Goal: Information Seeking & Learning: Learn about a topic

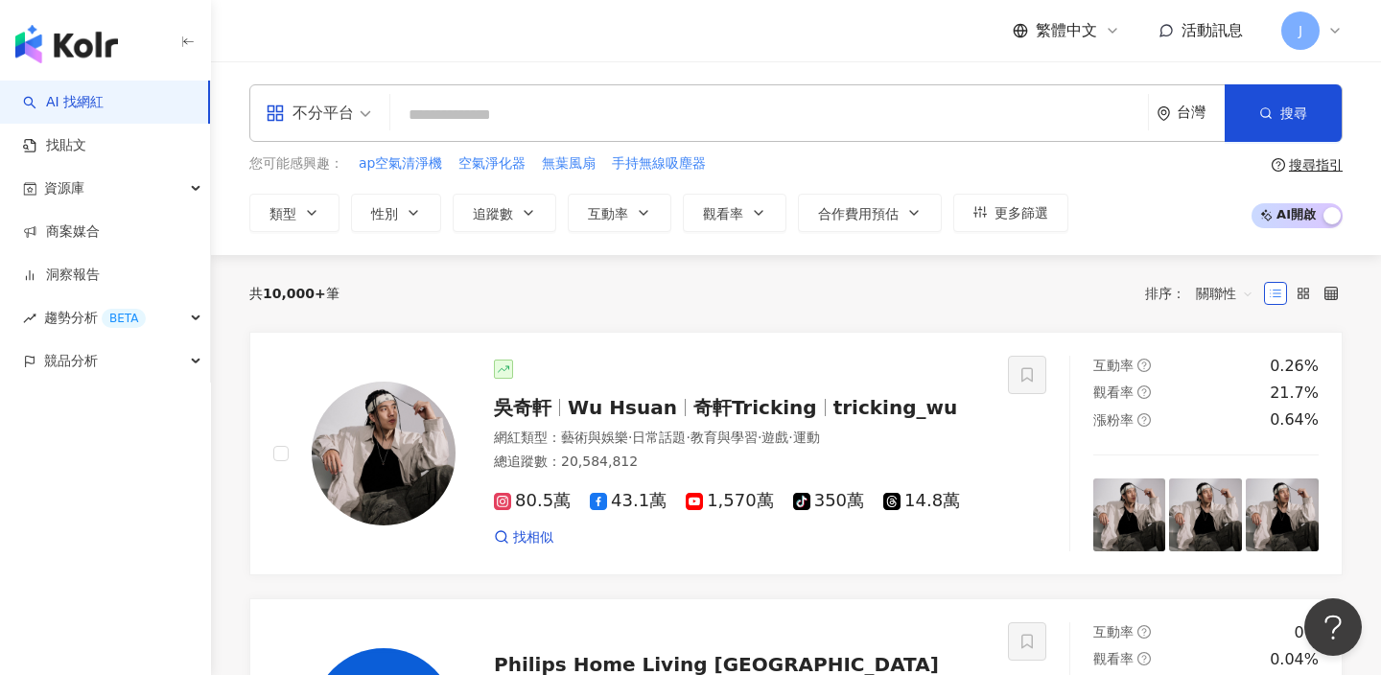
click at [546, 116] on input "search" at bounding box center [769, 115] width 742 height 36
paste input "**********"
type input "**********"
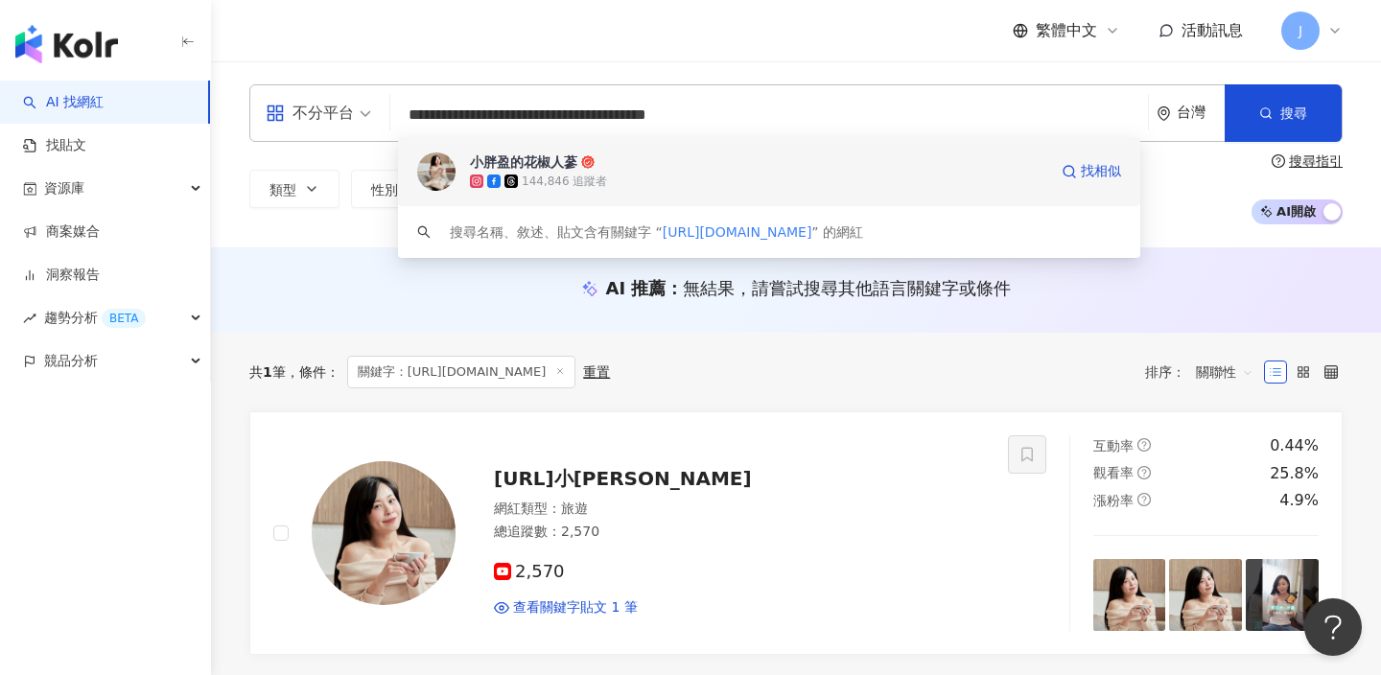
click at [994, 179] on div "144,846 追蹤者" at bounding box center [758, 181] width 577 height 19
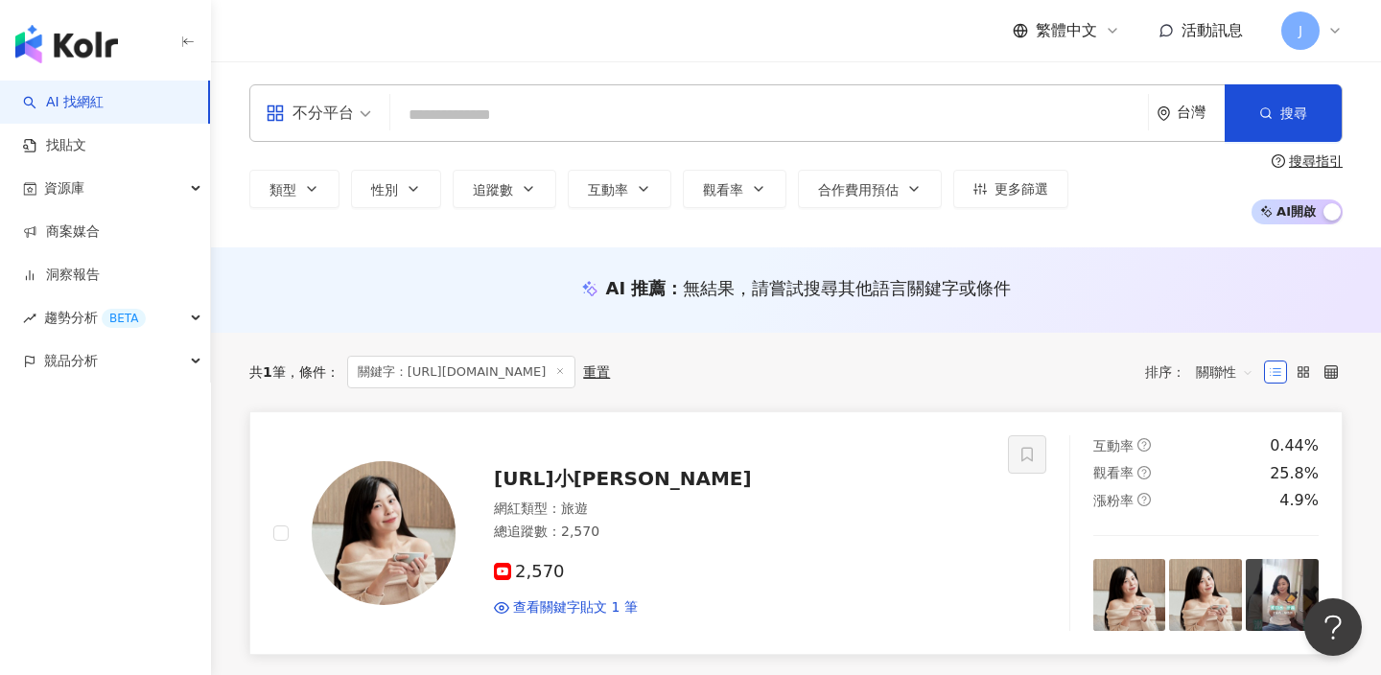
scroll to position [179, 0]
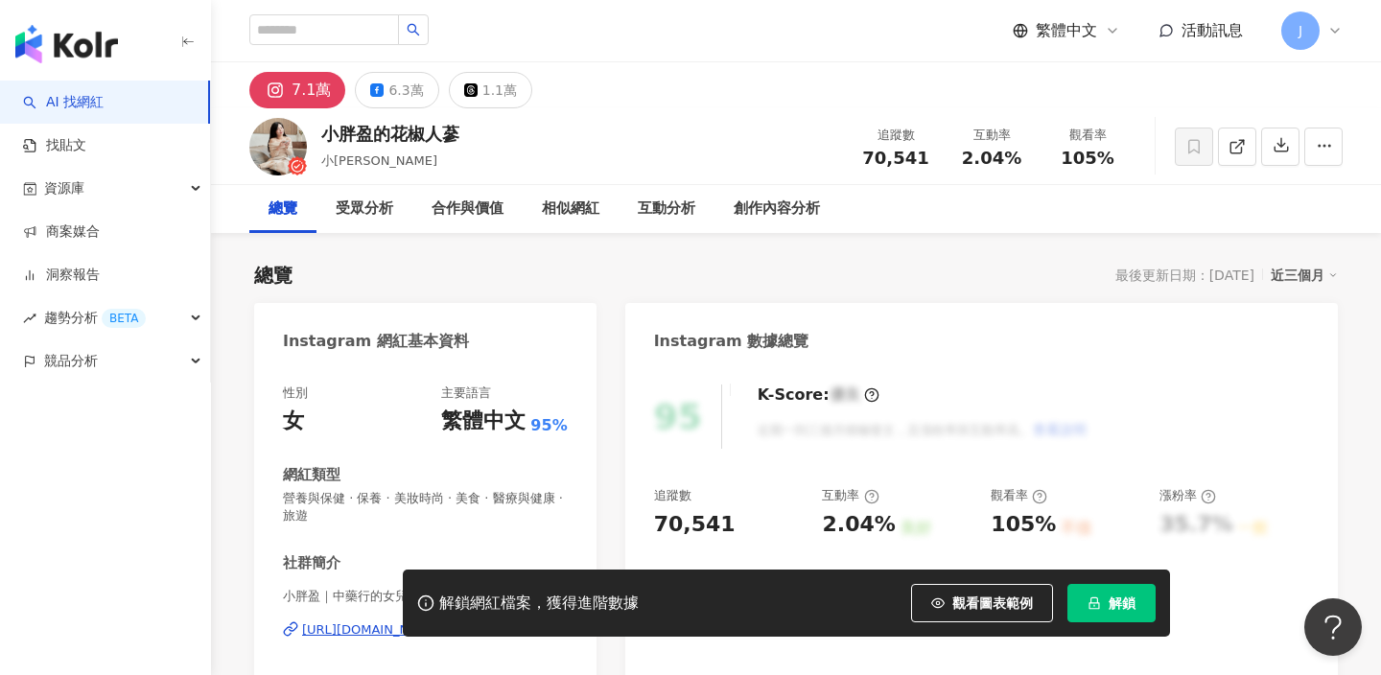
scroll to position [40, 0]
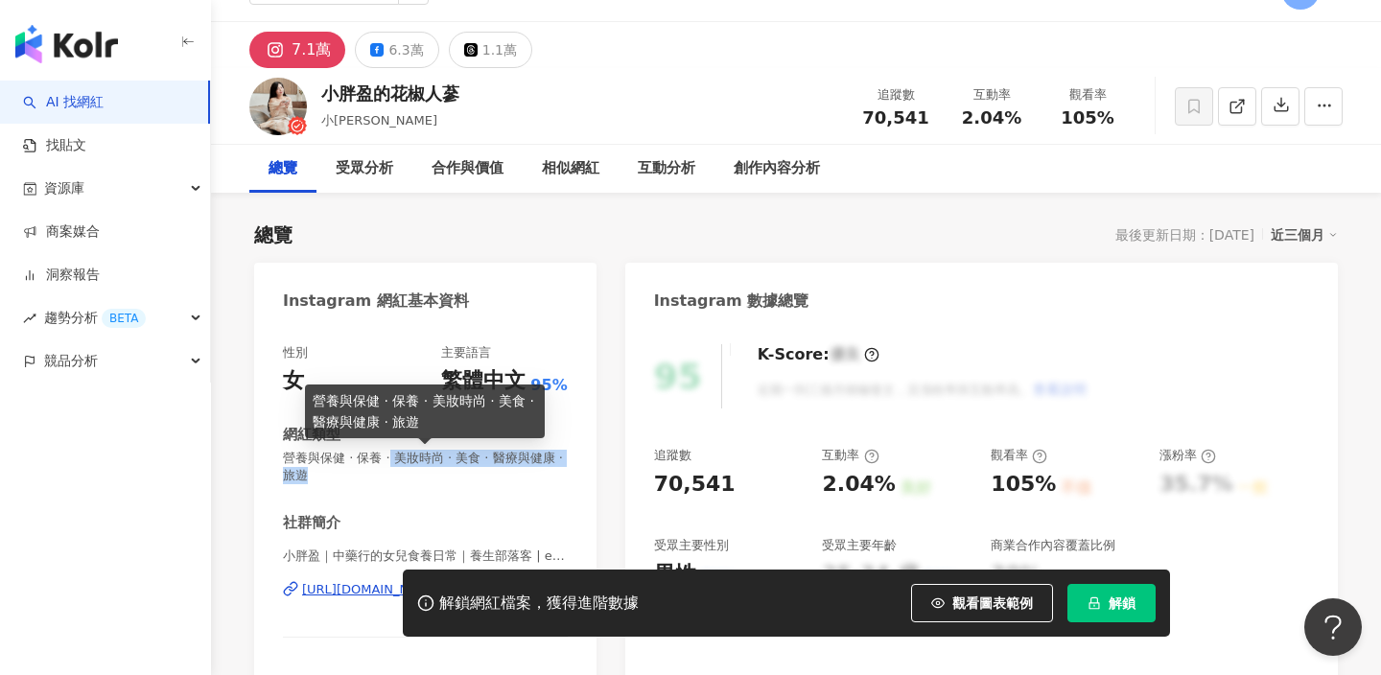
drag, startPoint x: 388, startPoint y: 460, endPoint x: 463, endPoint y: 471, distance: 75.5
click at [463, 471] on span "營養與保健 · 保養 · 美妝時尚 · 美食 · 醫療與健康 · 旅遊" at bounding box center [425, 467] width 285 height 35
drag, startPoint x: 386, startPoint y: 459, endPoint x: 551, endPoint y: 457, distance: 164.9
click at [551, 457] on span "營養與保健 · 保養 · 美妝時尚 · 美食 · 醫療與健康 · 旅遊" at bounding box center [425, 467] width 285 height 35
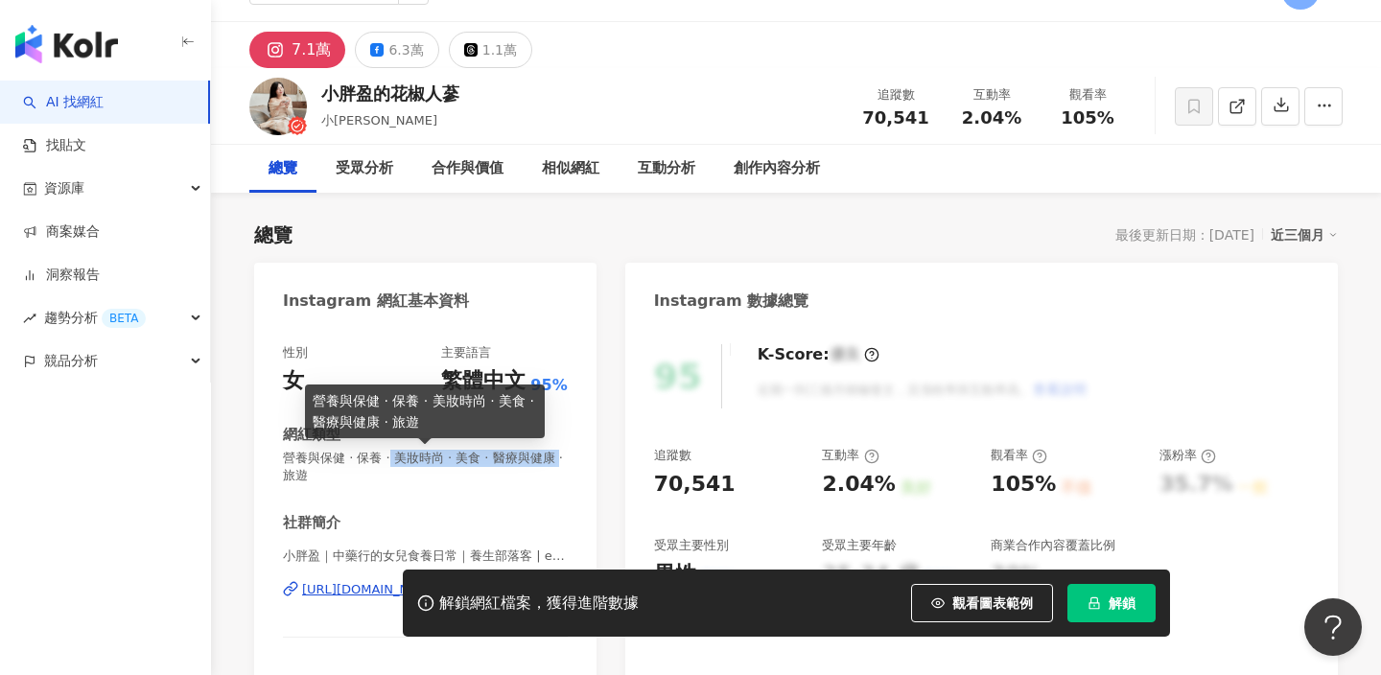
copy span "美妝時尚 · 美食 · 醫療與健康"
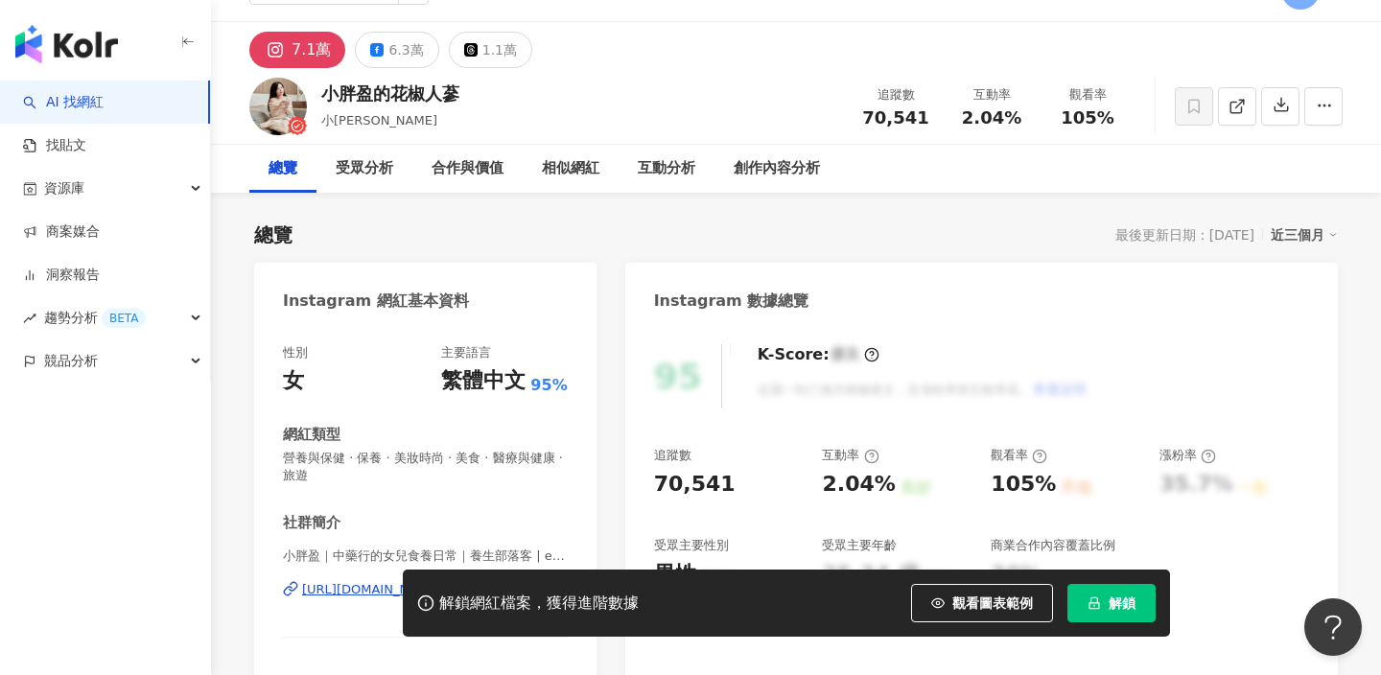
click at [400, 502] on div "性別 女 主要語言 繁體中文 95% 網紅類型 營養與保健 · 保養 · 美妝時尚 · 美食 · 醫療與健康 · 旅遊 社群簡介 小胖盈｜中藥行的女兒食養日常…" at bounding box center [425, 544] width 285 height 400
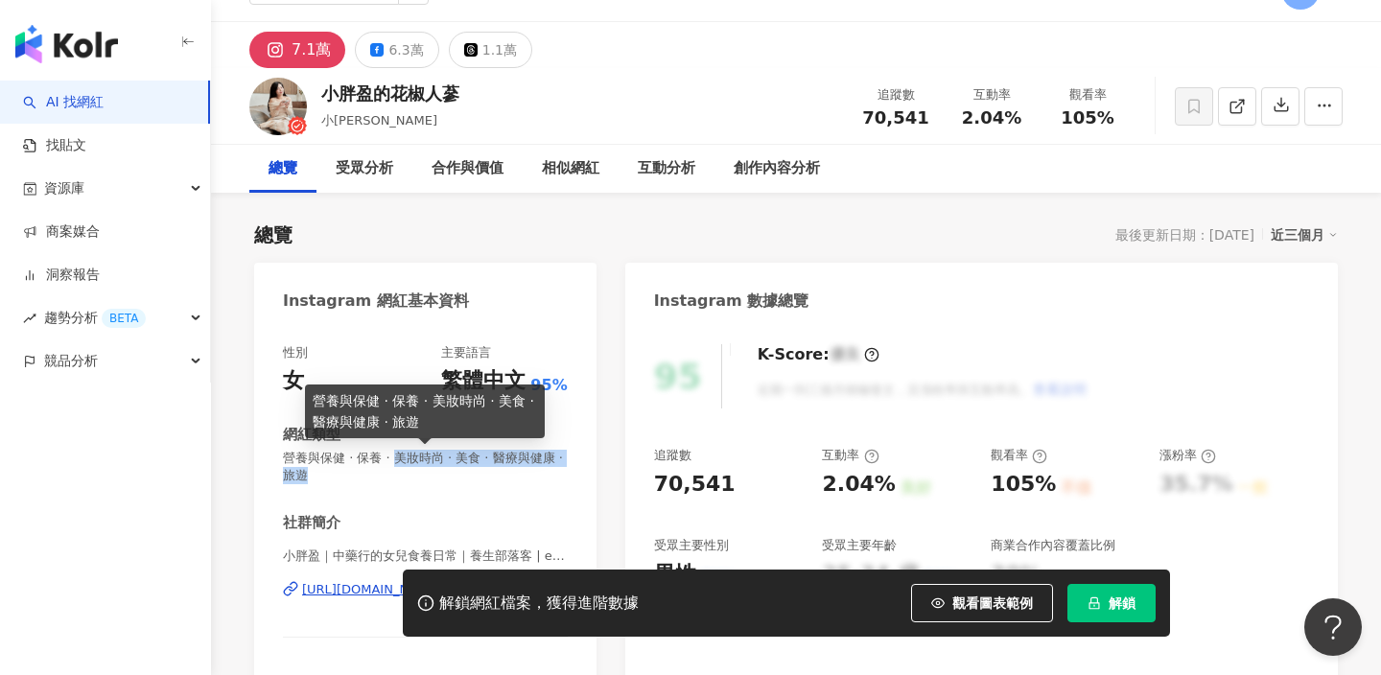
drag, startPoint x: 395, startPoint y: 458, endPoint x: 421, endPoint y: 472, distance: 29.2
click at [421, 472] on span "營養與保健 · 保養 · 美妝時尚 · 美食 · 醫療與健康 · 旅遊" at bounding box center [425, 467] width 285 height 35
click at [485, 464] on span "營養與保健 · 保養 · 美妝時尚 · 美食 · 醫療與健康 · 旅遊" at bounding box center [425, 467] width 285 height 35
drag, startPoint x: 452, startPoint y: 462, endPoint x: 470, endPoint y: 474, distance: 21.5
click at [470, 474] on span "營養與保健 · 保養 · 美妝時尚 · 美食 · 醫療與健康 · 旅遊" at bounding box center [425, 467] width 285 height 35
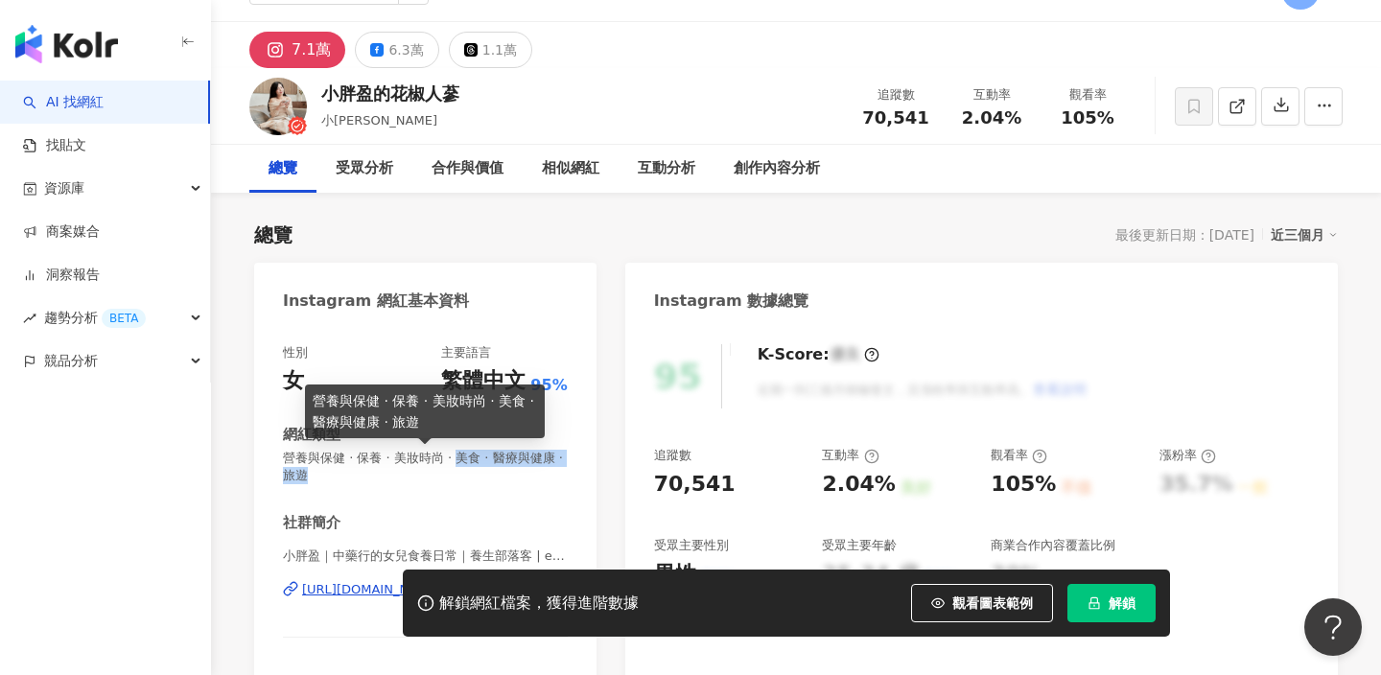
copy span "美食 · 醫療與健康 · 旅遊"
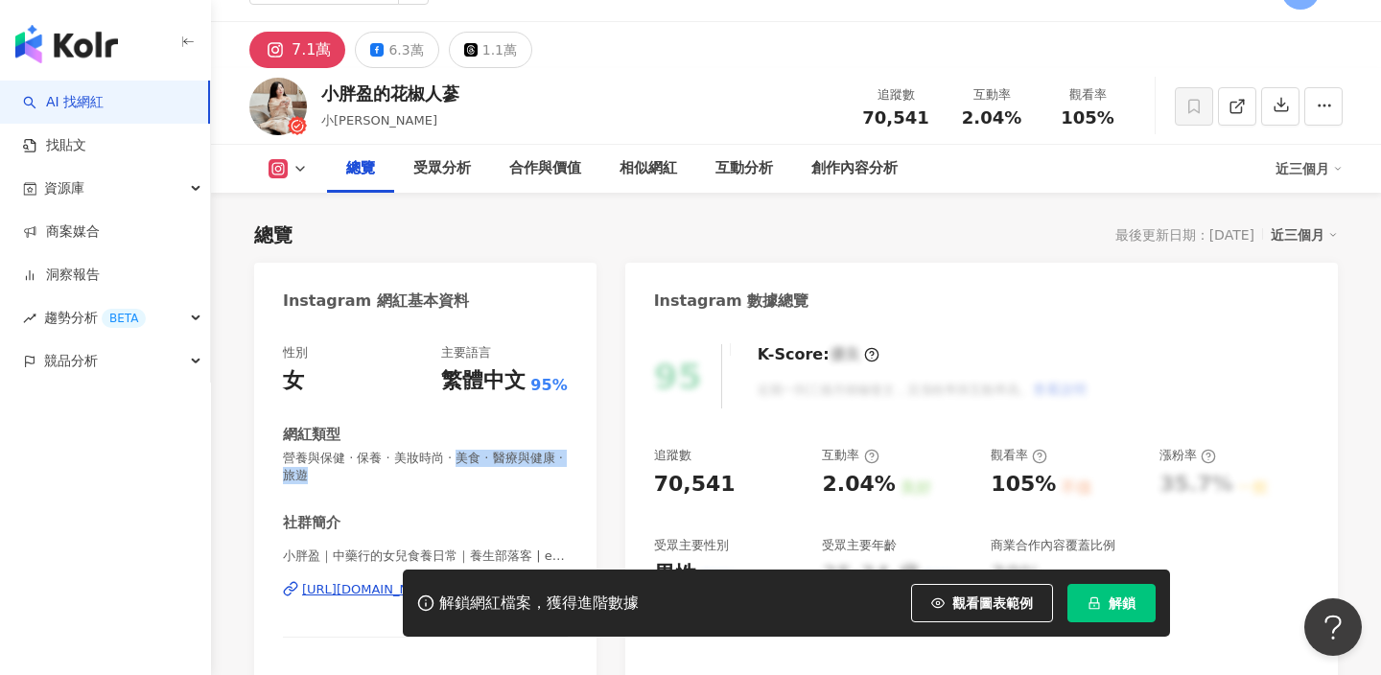
scroll to position [360, 0]
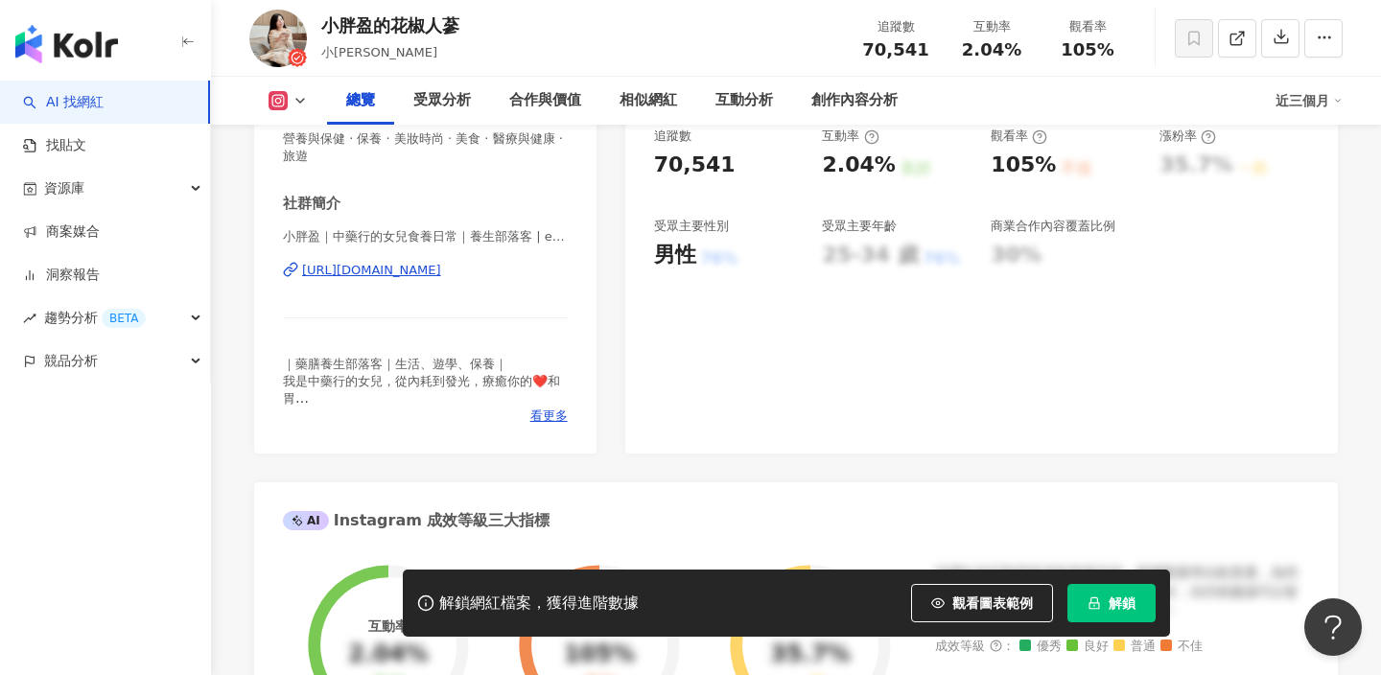
click at [307, 404] on div "｜藥膳養生部落客｜生活、遊學、保養｜ 我是中藥行的女兒，從內耗到發光，療癒你的❤️和胃 👇🏻 Follow me here 👇🏻" at bounding box center [425, 382] width 285 height 53
click at [533, 407] on div "｜藥膳養生部落客｜生活、遊學、保養｜ 我是中藥行的女兒，從內耗到發光，療癒你的❤️和胃 👇🏻 Follow me here 👇🏻" at bounding box center [425, 382] width 285 height 53
click at [548, 418] on span "看更多" at bounding box center [548, 416] width 37 height 17
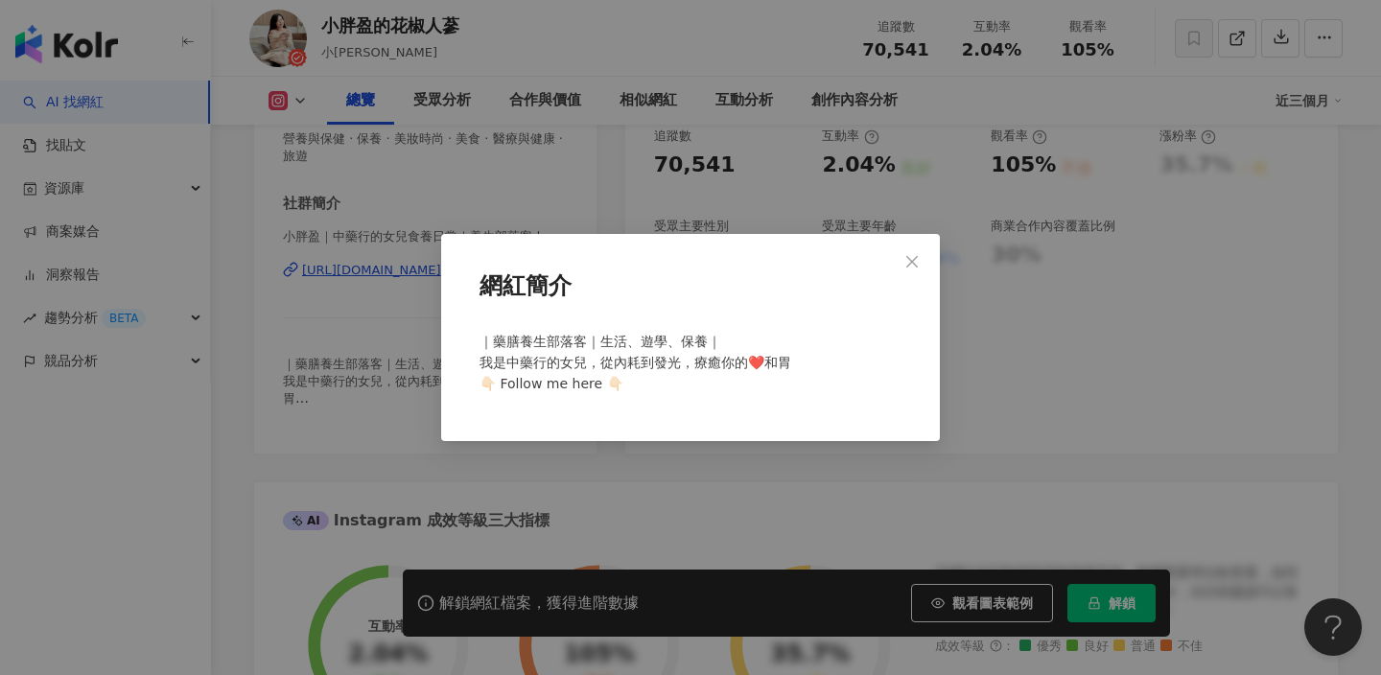
click at [582, 379] on span "｜藥膳養生部落客｜生活、遊學、保養｜ 我是中藥行的女兒，從內耗到發光，療癒你的❤️和胃 👇🏻 Follow me here 👇🏻" at bounding box center [635, 363] width 312 height 58
click at [915, 255] on icon "close" at bounding box center [911, 261] width 15 height 15
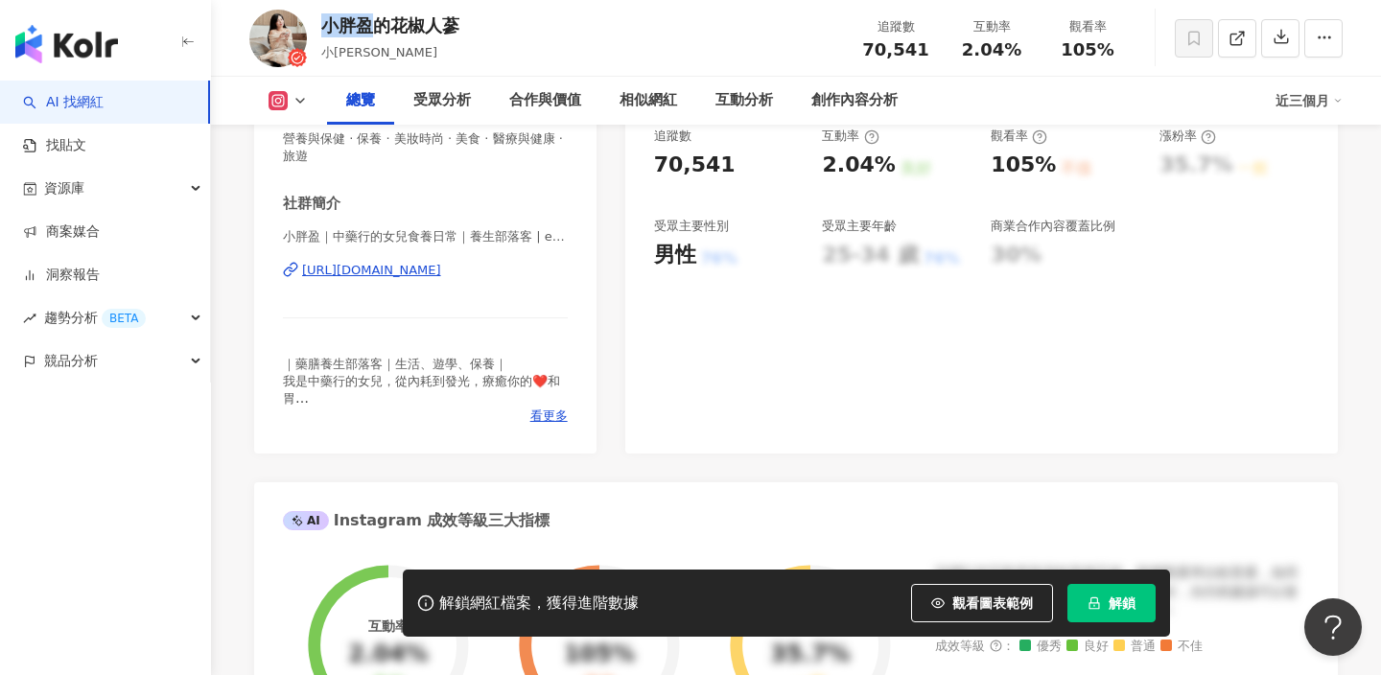
drag, startPoint x: 326, startPoint y: 20, endPoint x: 377, endPoint y: 20, distance: 50.8
click at [377, 20] on div "小胖盈的花椒人蔘" at bounding box center [390, 25] width 138 height 24
copy div "小胖盈"
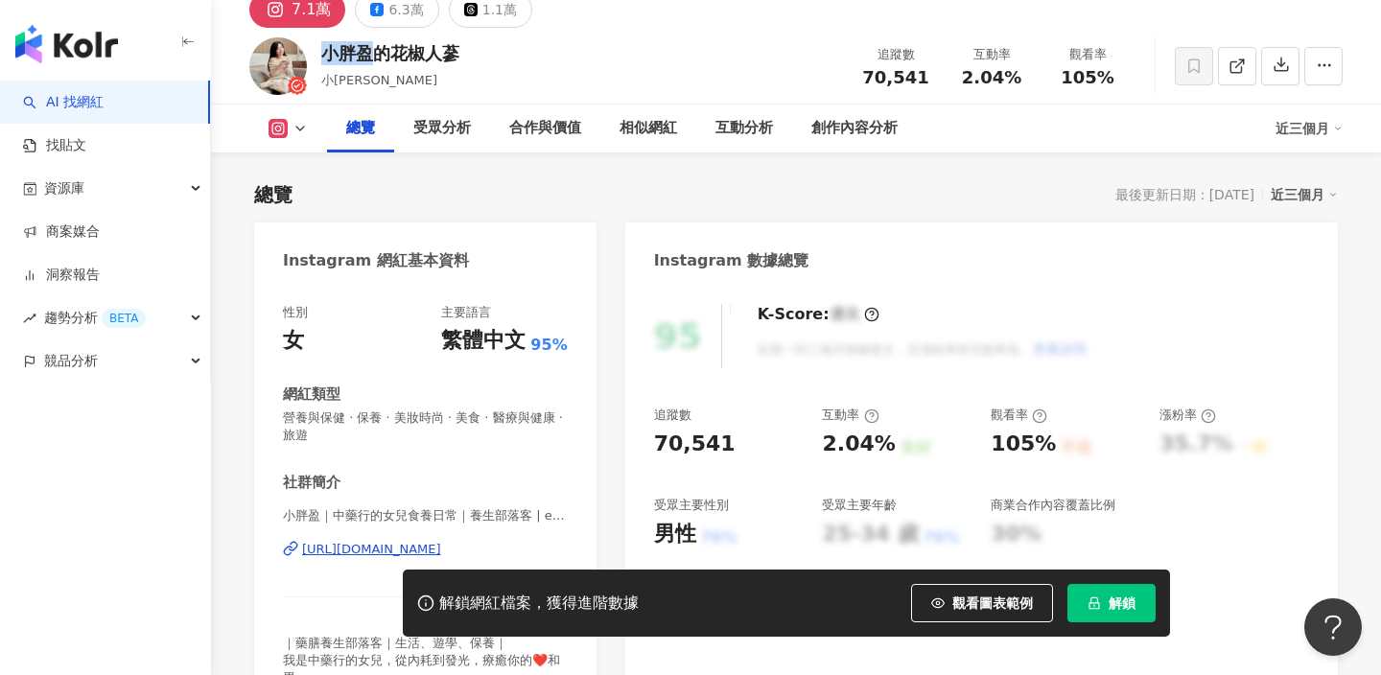
scroll to position [0, 0]
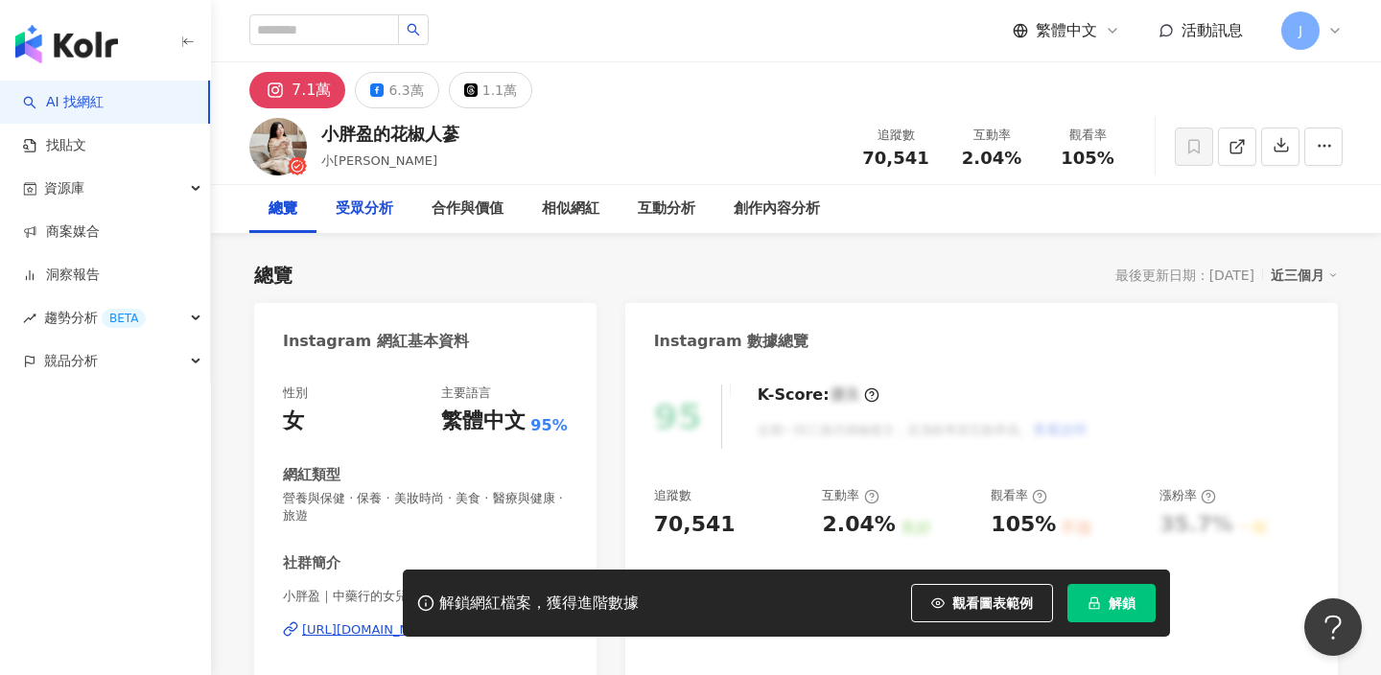
click at [373, 203] on div "受眾分析" at bounding box center [365, 209] width 58 height 23
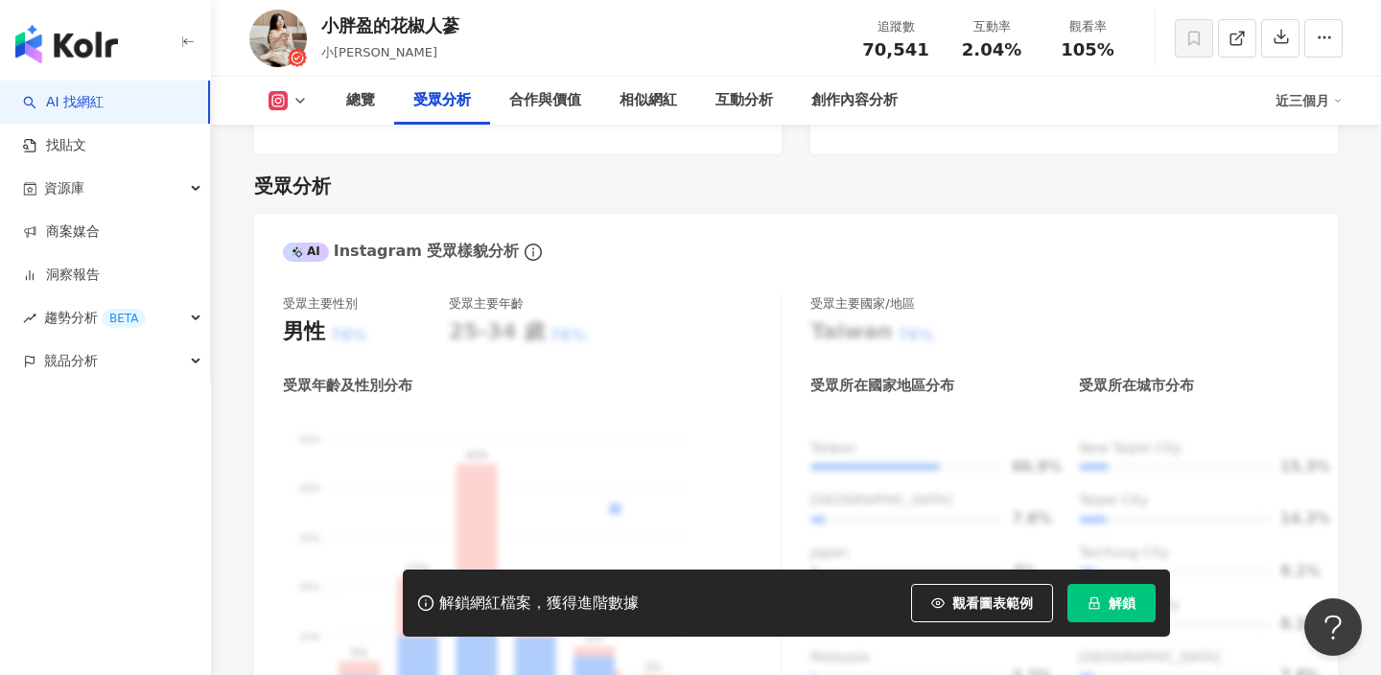
click at [300, 108] on button at bounding box center [288, 100] width 78 height 19
click at [377, 95] on div "總覽" at bounding box center [360, 101] width 67 height 48
